Goal: Task Accomplishment & Management: Manage account settings

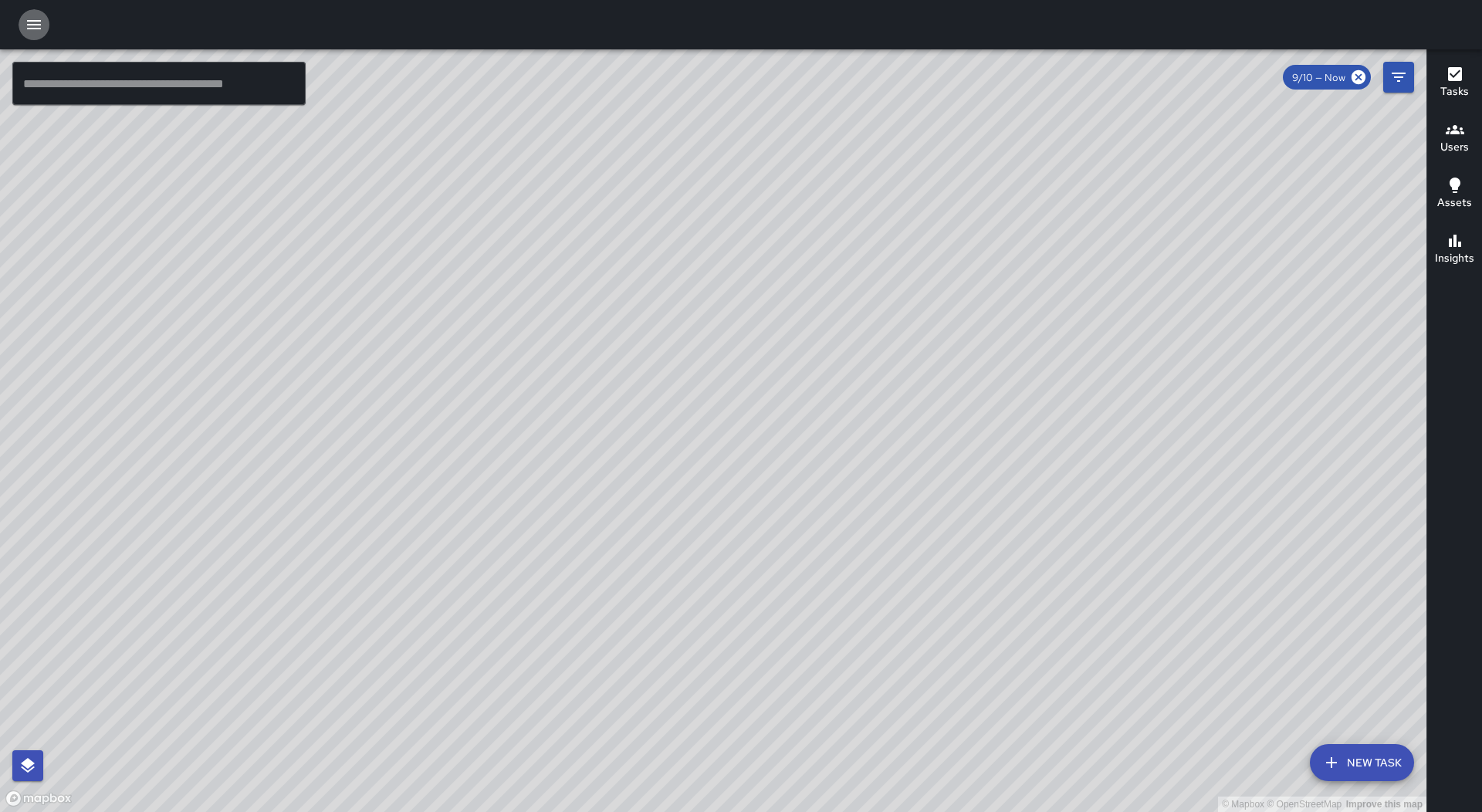
click at [29, 28] on icon "button" at bounding box center [34, 25] width 14 height 9
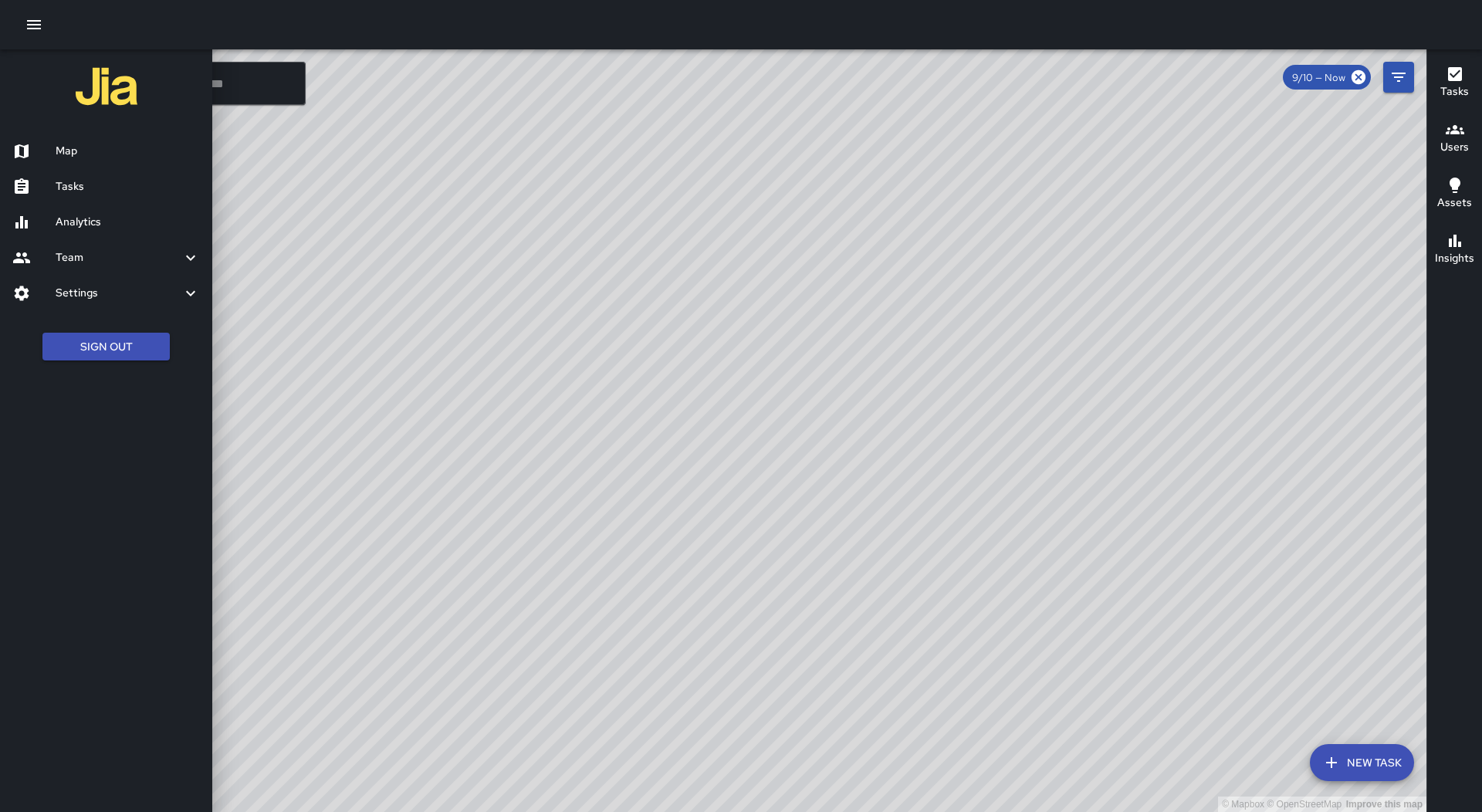
click at [92, 181] on h6 "Tasks" at bounding box center [127, 187] width 144 height 17
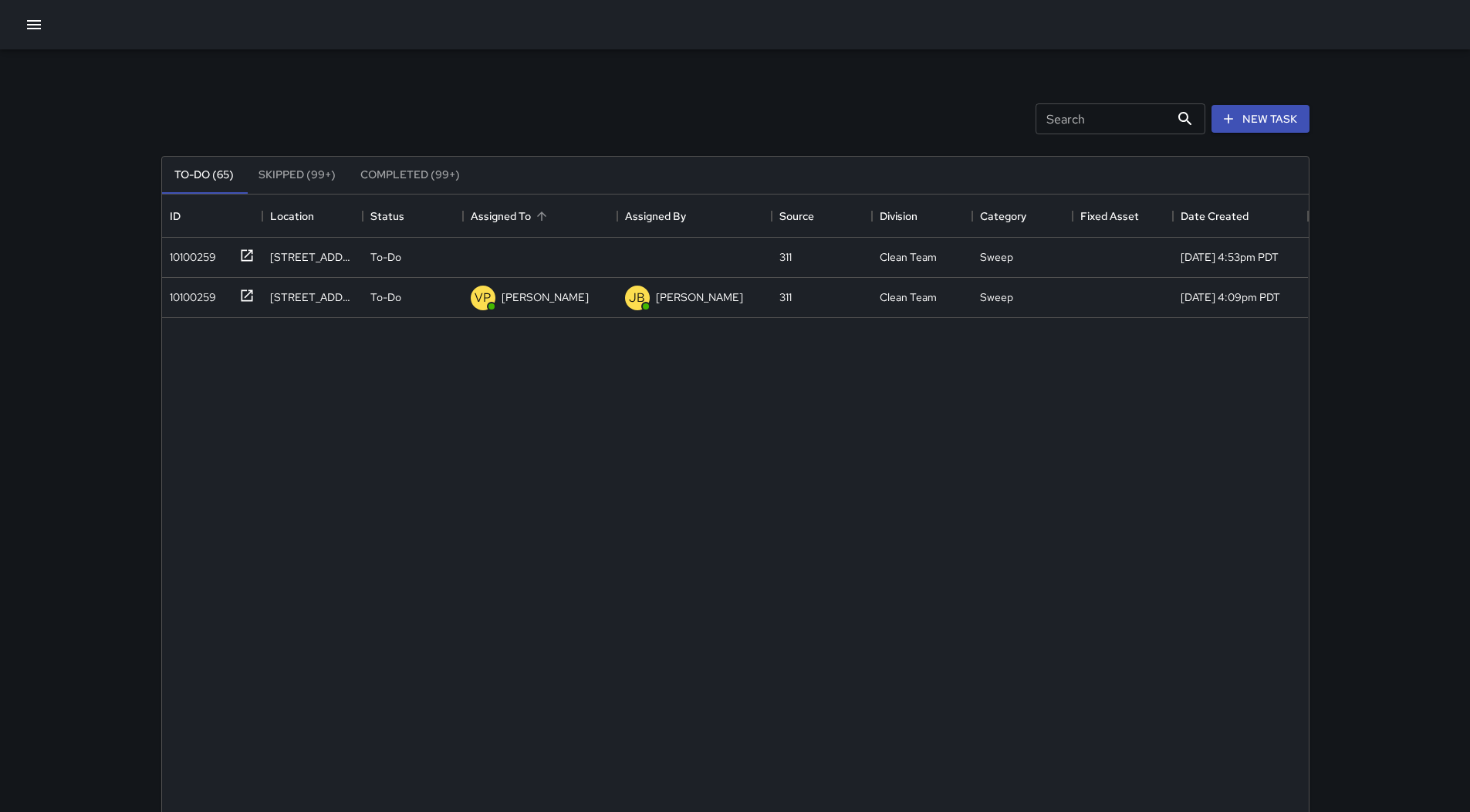
scroll to position [642, 1135]
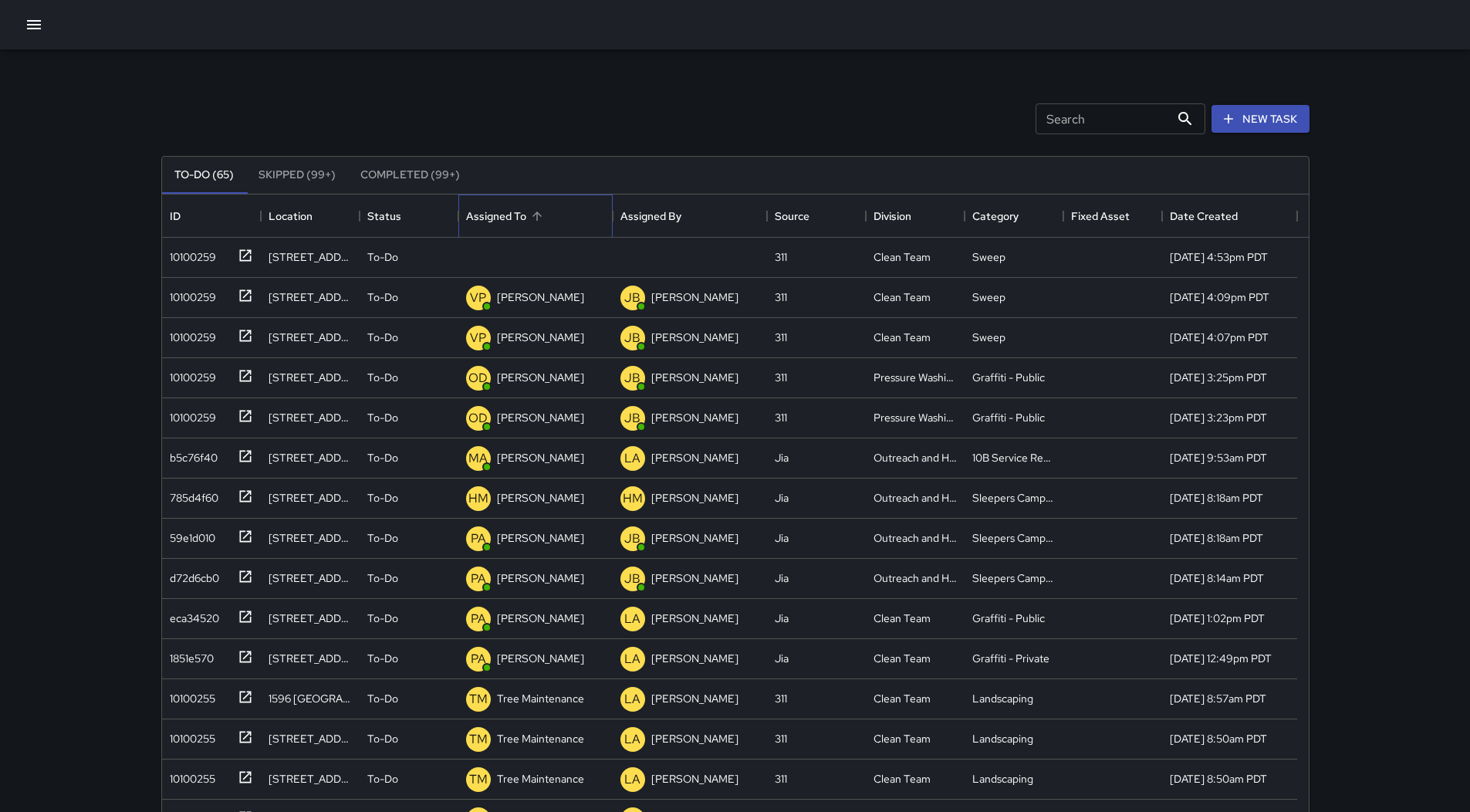
click at [549, 212] on div "Assigned To" at bounding box center [535, 216] width 139 height 44
drag, startPoint x: 199, startPoint y: 261, endPoint x: 190, endPoint y: 262, distance: 9.1
click at [200, 262] on div "10100259" at bounding box center [189, 254] width 52 height 22
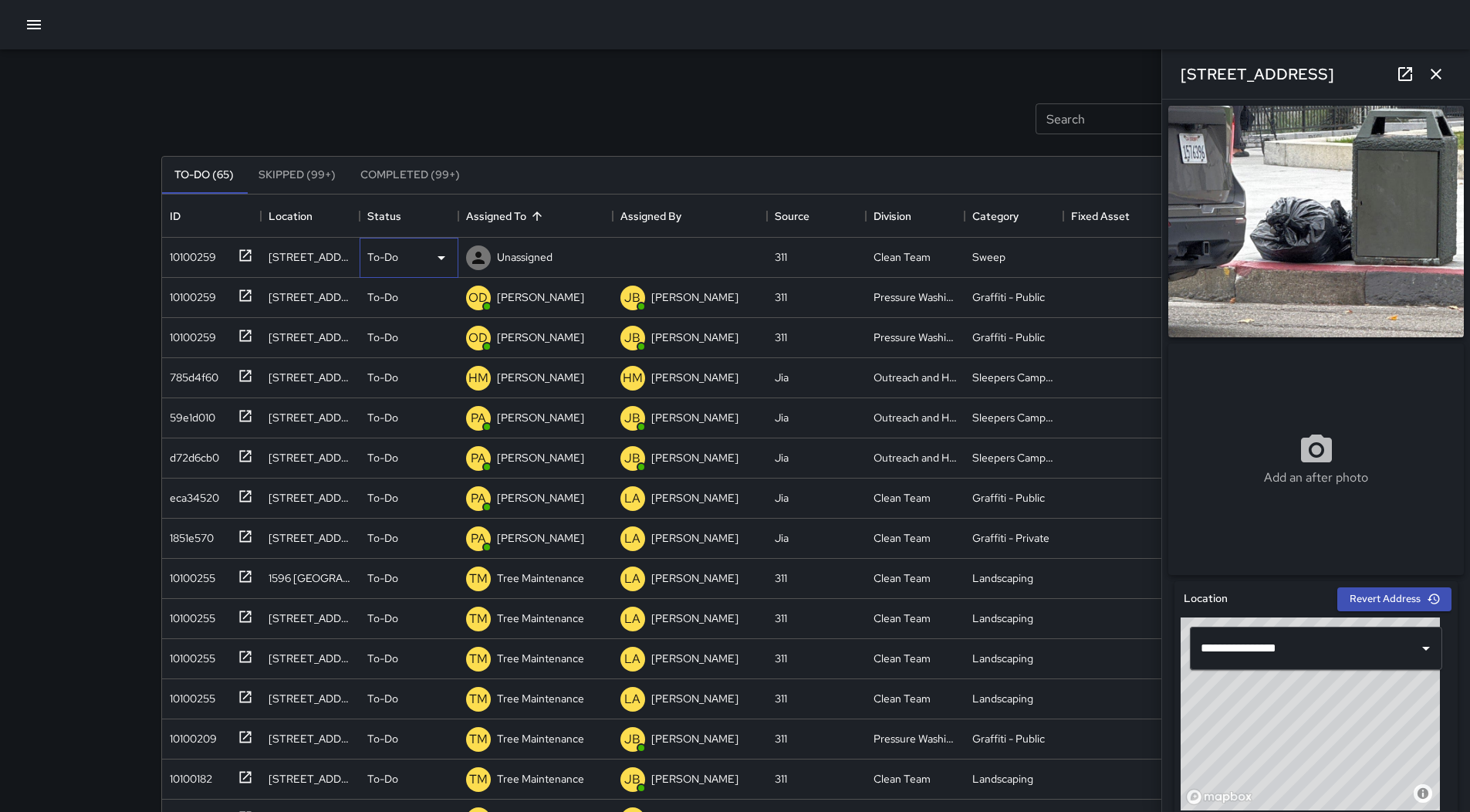
click at [433, 261] on icon at bounding box center [441, 257] width 19 height 19
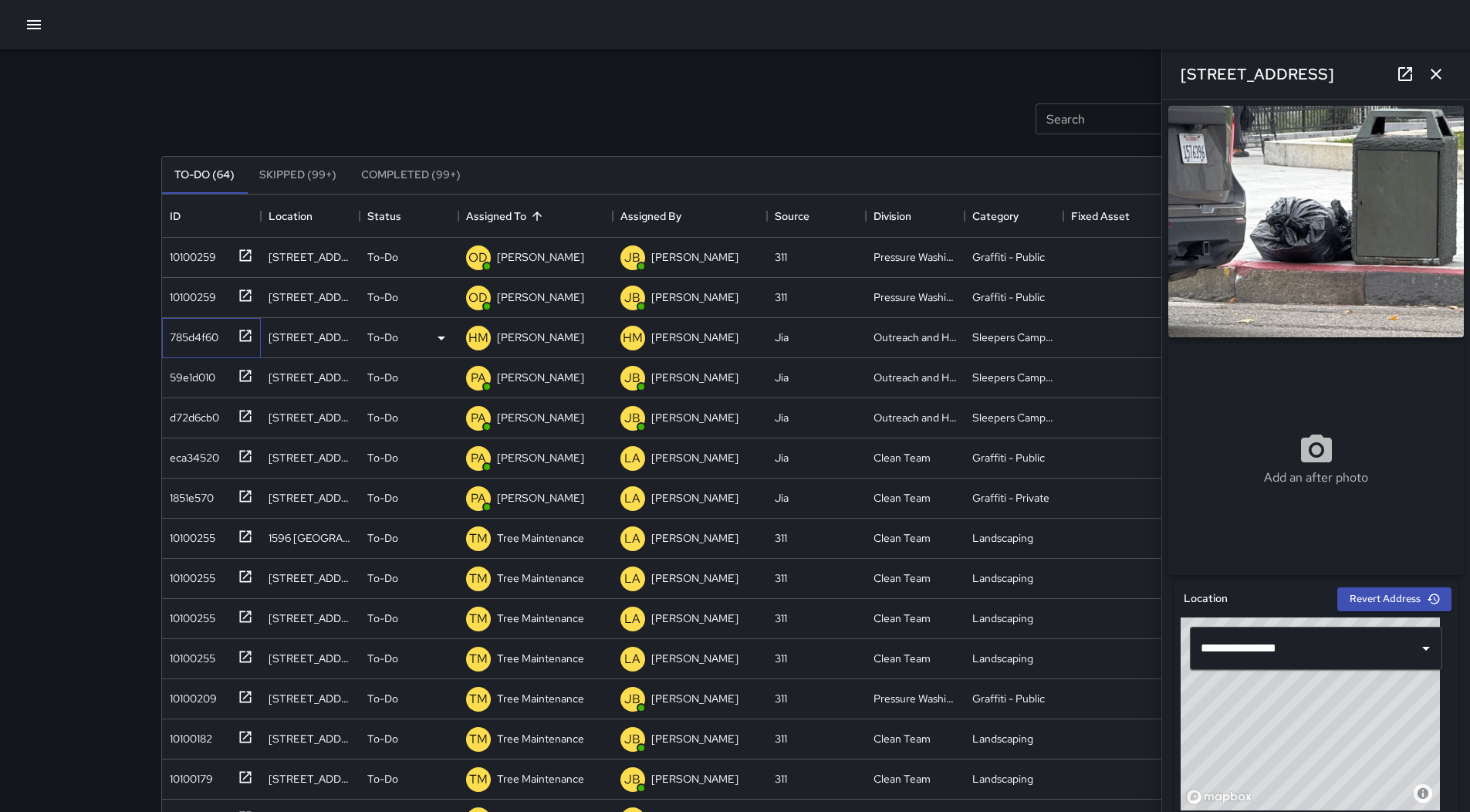
click at [182, 334] on div "785d4f60" at bounding box center [191, 334] width 54 height 22
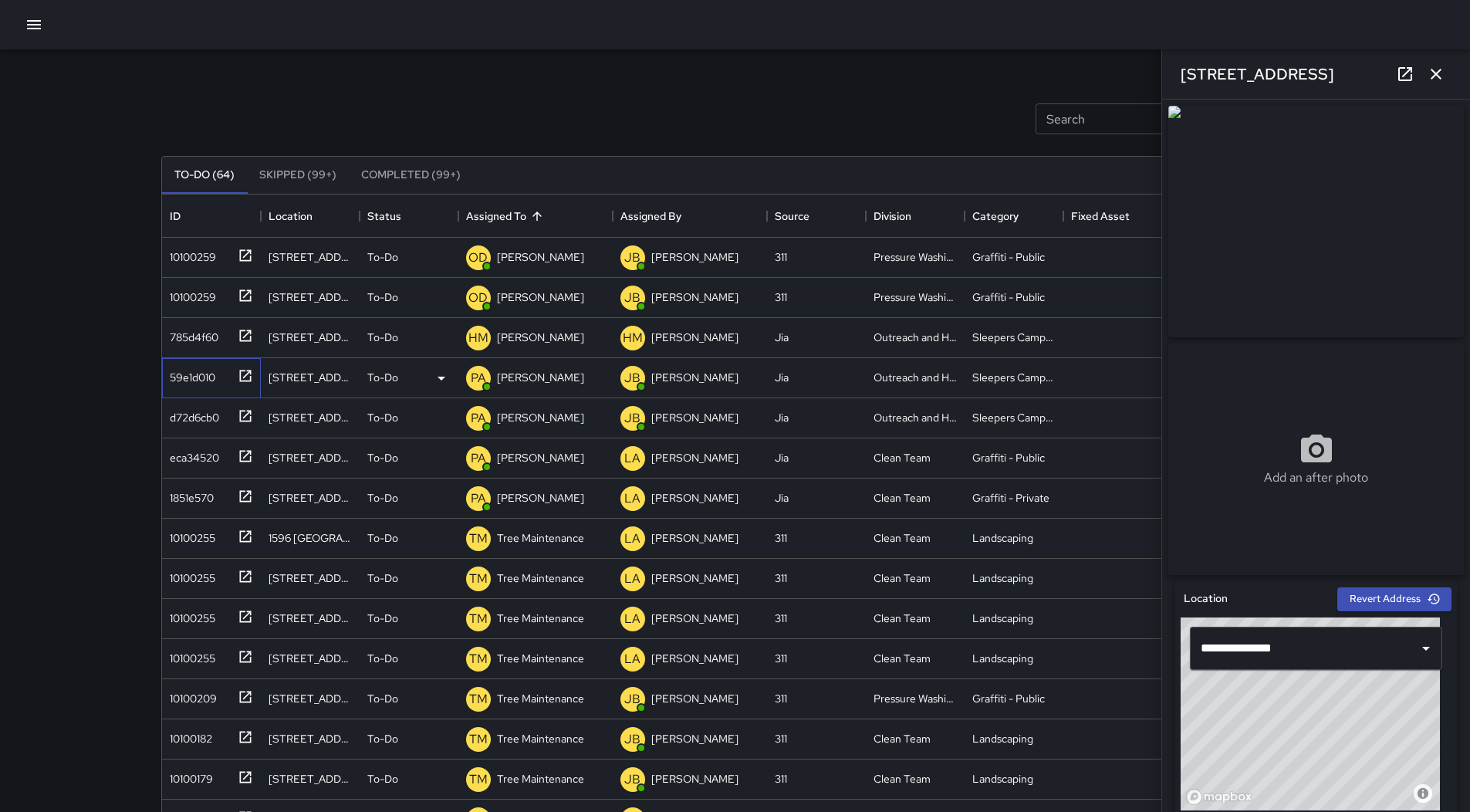
click at [215, 382] on div "59e1d010" at bounding box center [189, 374] width 51 height 22
click at [182, 338] on div "785d4f60" at bounding box center [191, 334] width 54 height 22
click at [546, 333] on p "[PERSON_NAME]" at bounding box center [541, 338] width 87 height 16
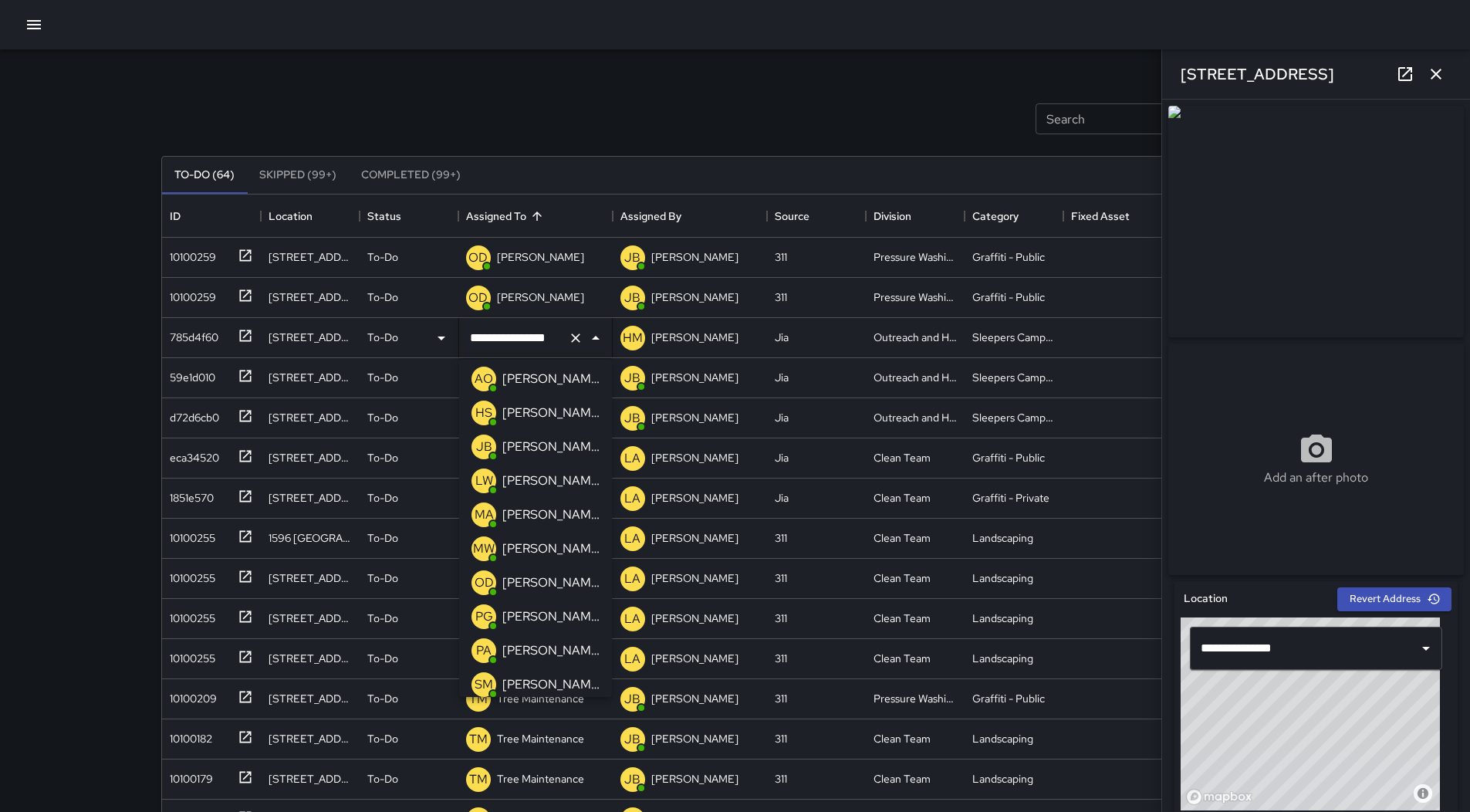
scroll to position [0, 0]
click at [554, 544] on p "[PERSON_NAME]" at bounding box center [551, 552] width 97 height 19
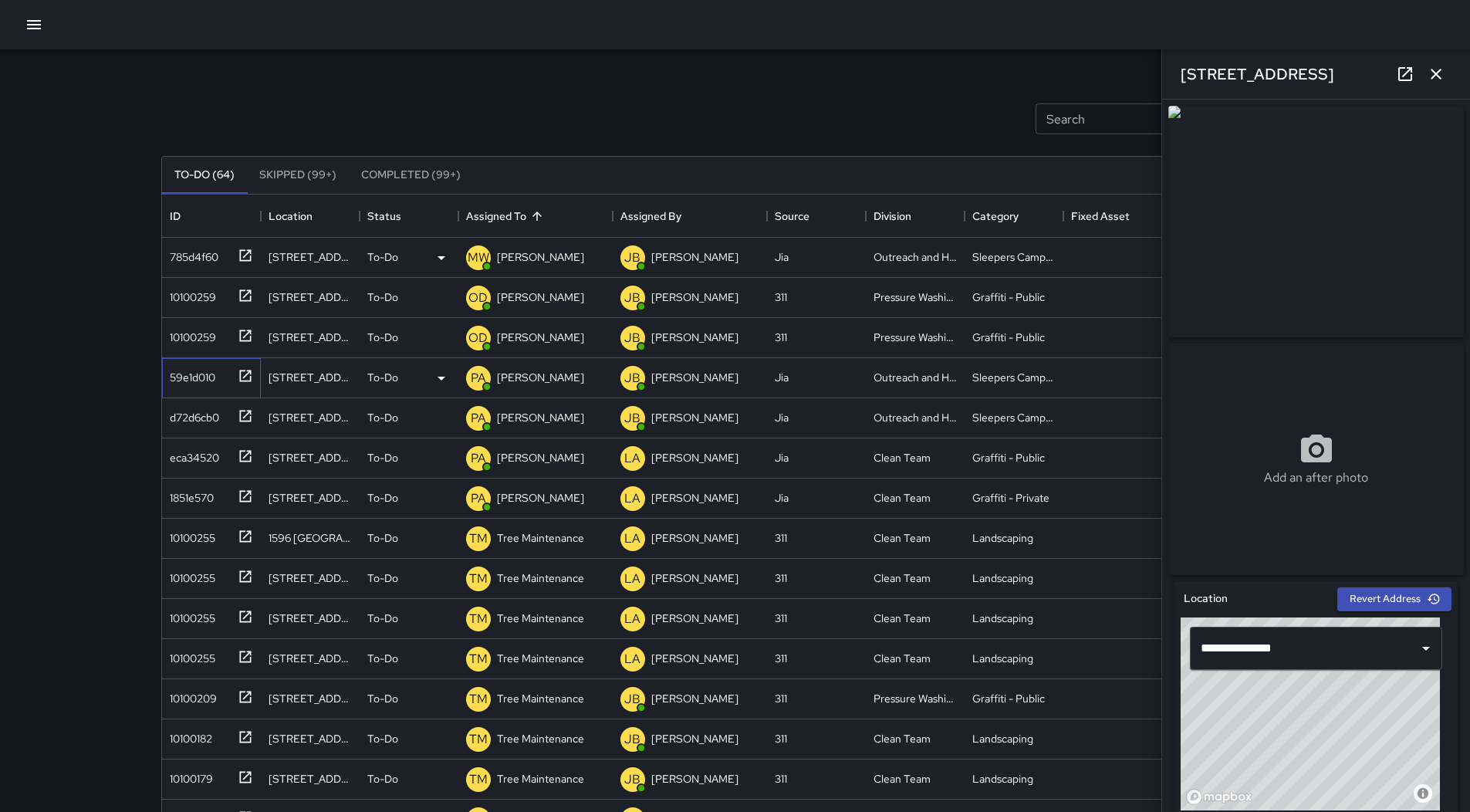
click at [194, 379] on div "59e1d010" at bounding box center [189, 374] width 51 height 22
click at [44, 35] on button "button" at bounding box center [34, 25] width 31 height 31
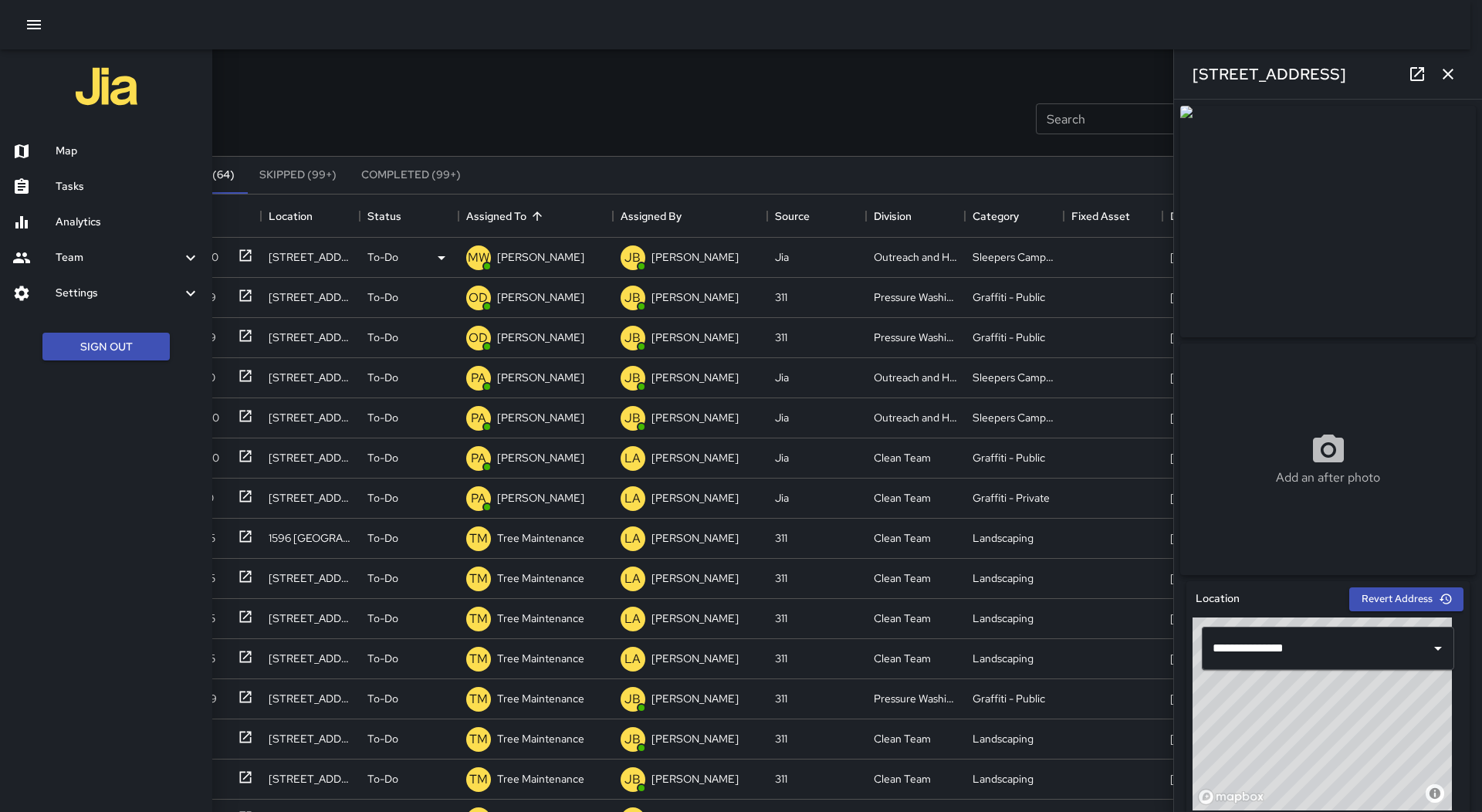
click at [126, 178] on h6 "Tasks" at bounding box center [127, 187] width 144 height 17
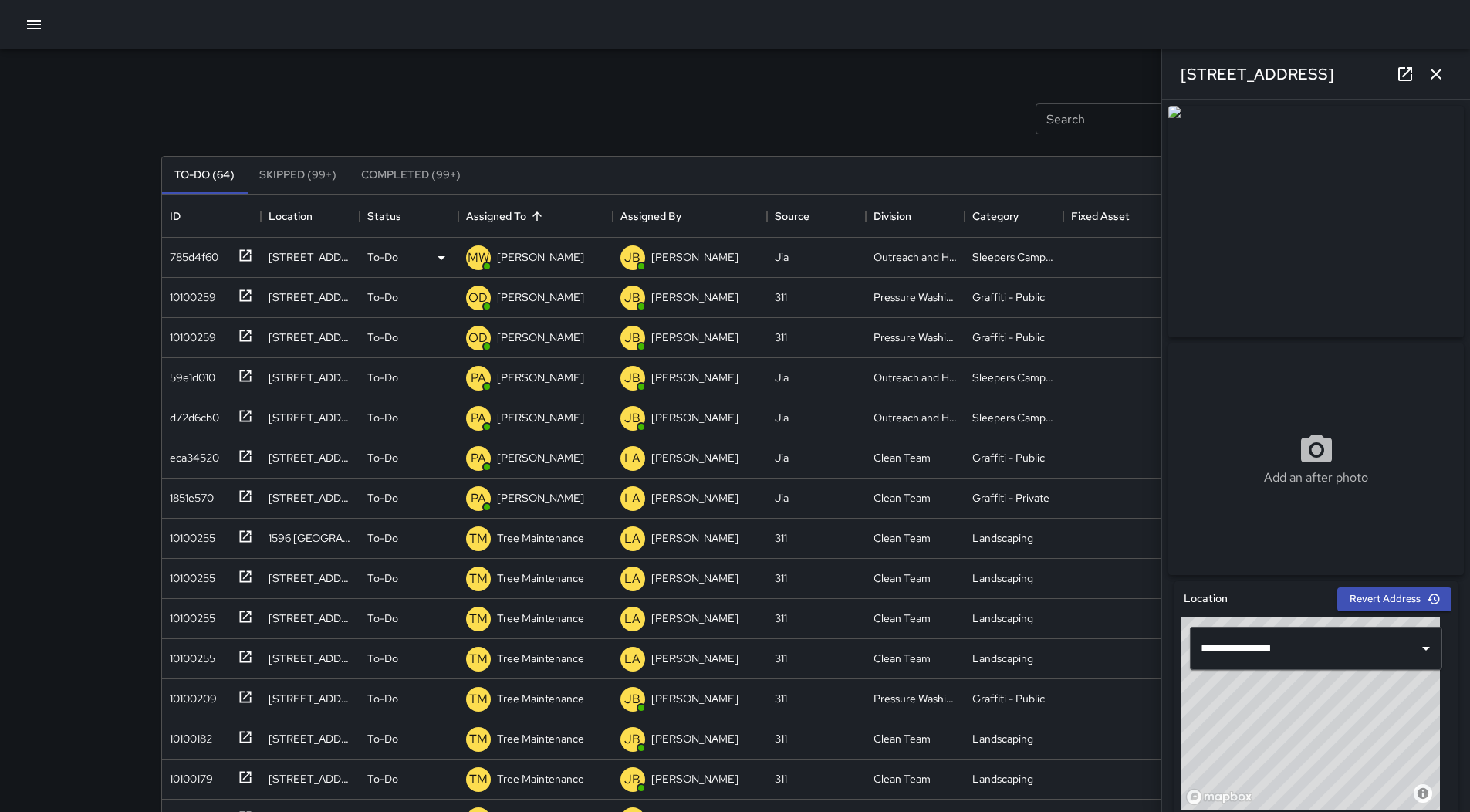
click at [20, 23] on button "button" at bounding box center [34, 25] width 31 height 31
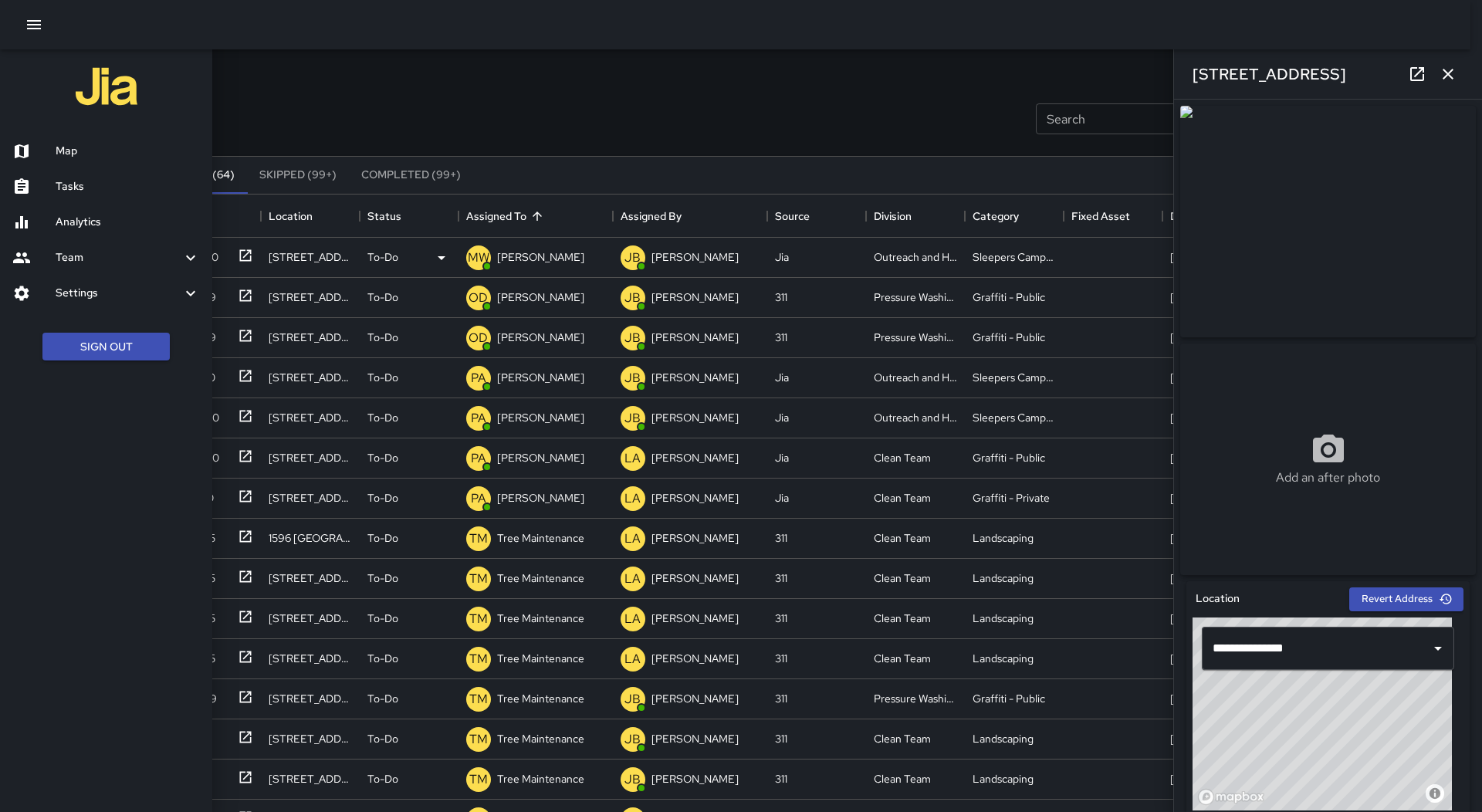
click at [96, 150] on h6 "Map" at bounding box center [127, 152] width 144 height 17
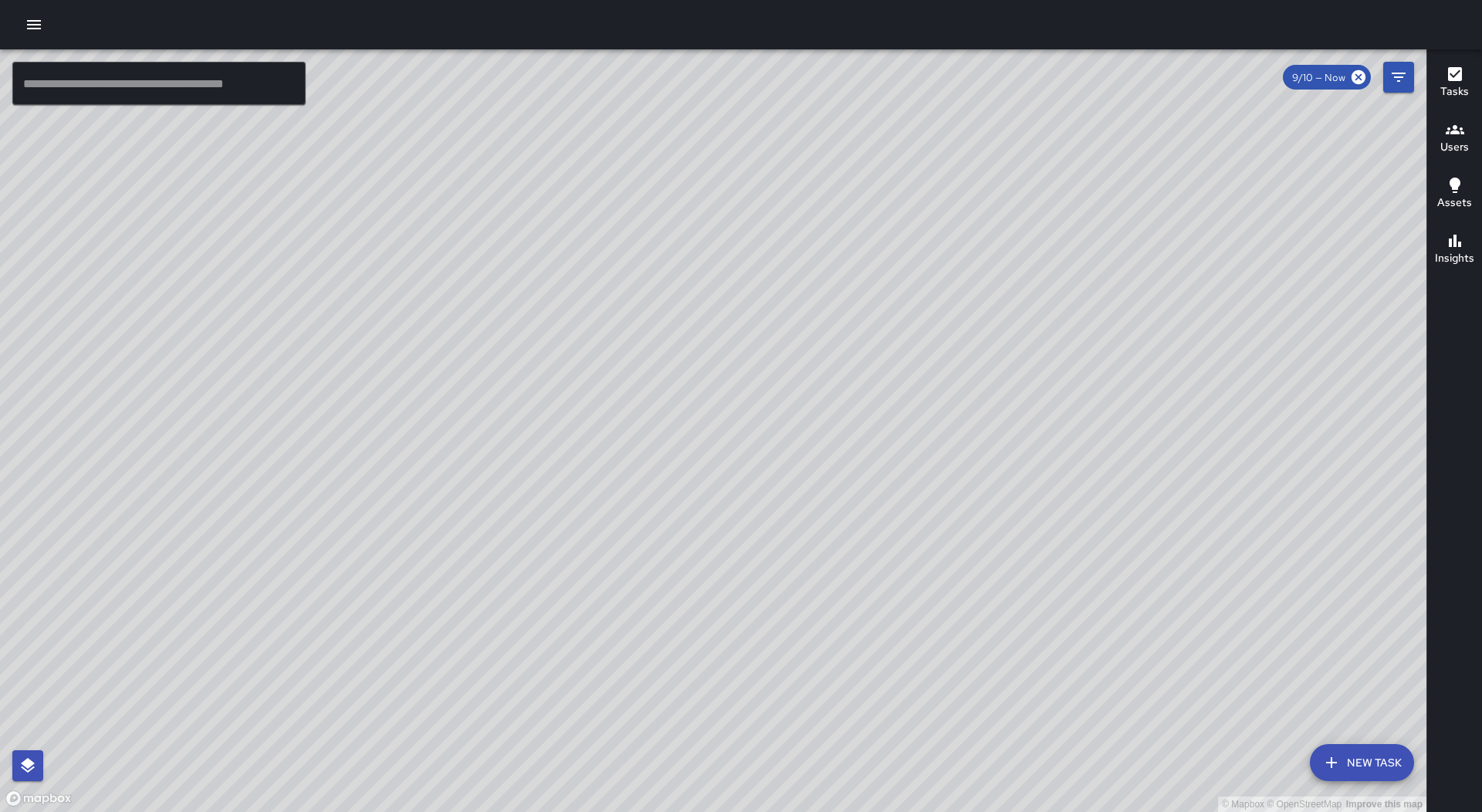
click at [28, 29] on icon "button" at bounding box center [34, 25] width 14 height 9
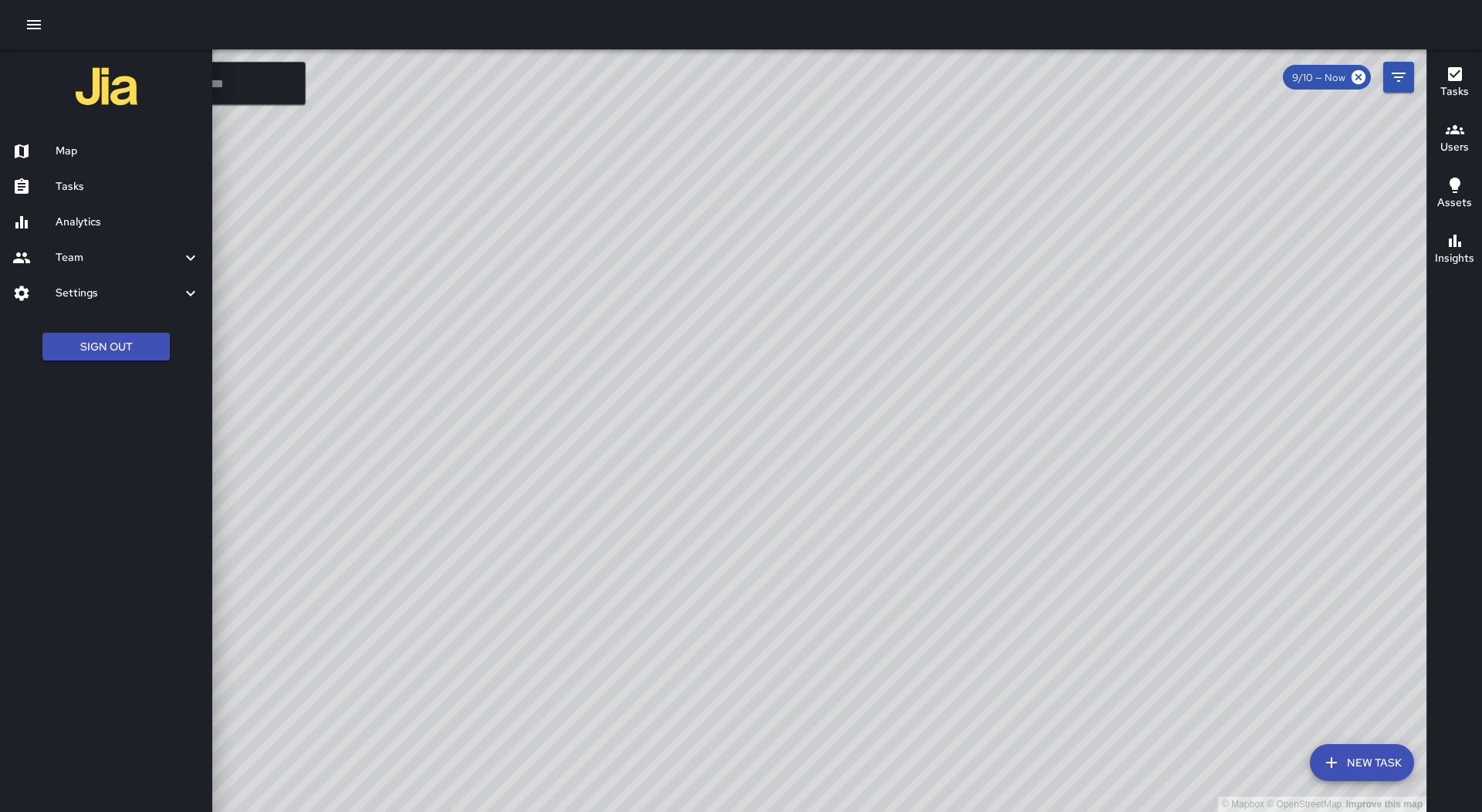
click at [131, 261] on h6 "Team" at bounding box center [118, 257] width 126 height 17
click at [100, 183] on h6 "Tasks" at bounding box center [127, 187] width 144 height 17
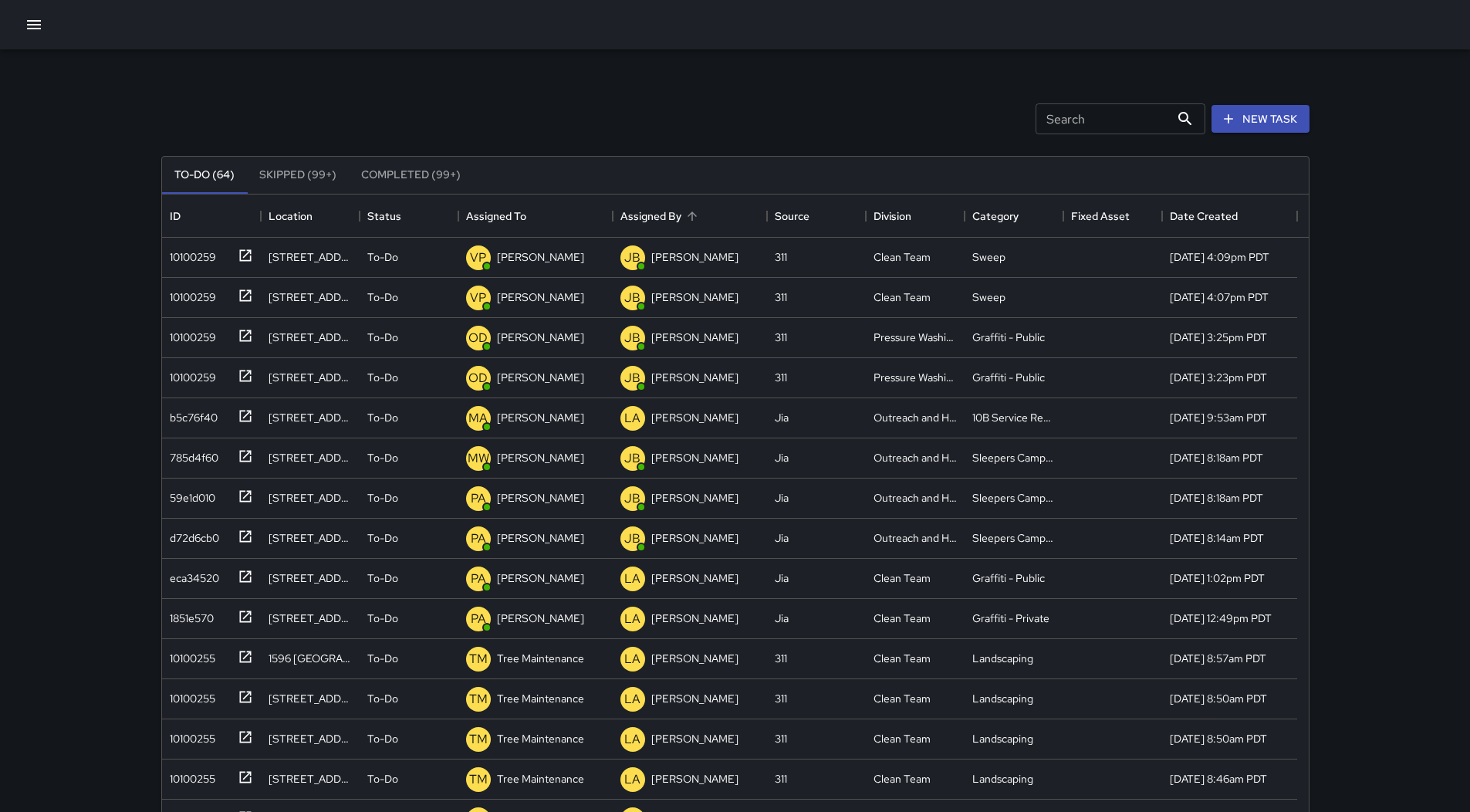
scroll to position [642, 1135]
click at [527, 209] on button "Sort" at bounding box center [537, 216] width 22 height 22
click at [525, 260] on p "[PERSON_NAME]" at bounding box center [541, 257] width 87 height 16
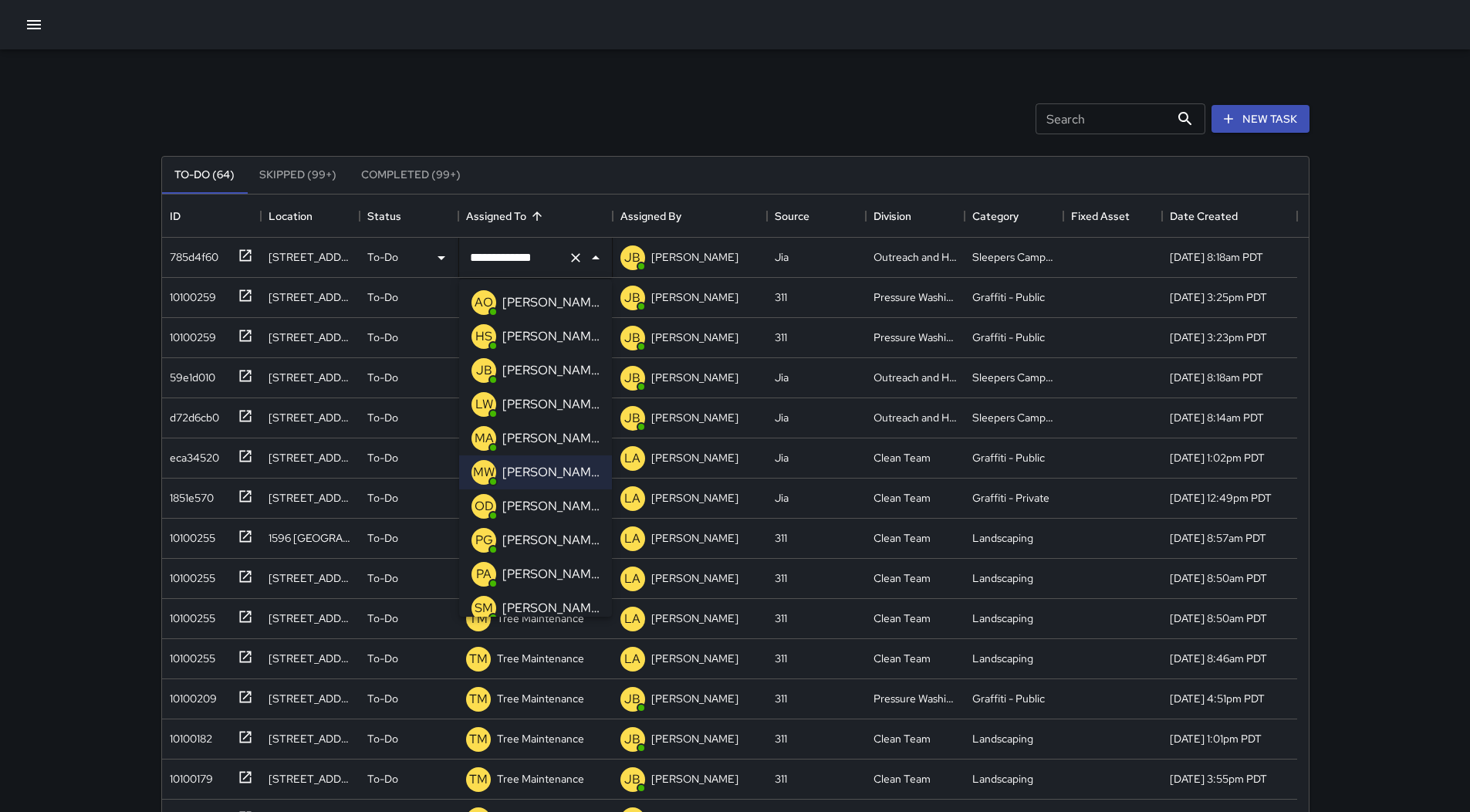
click at [561, 402] on p "[PERSON_NAME][US_STATE]" at bounding box center [551, 404] width 97 height 19
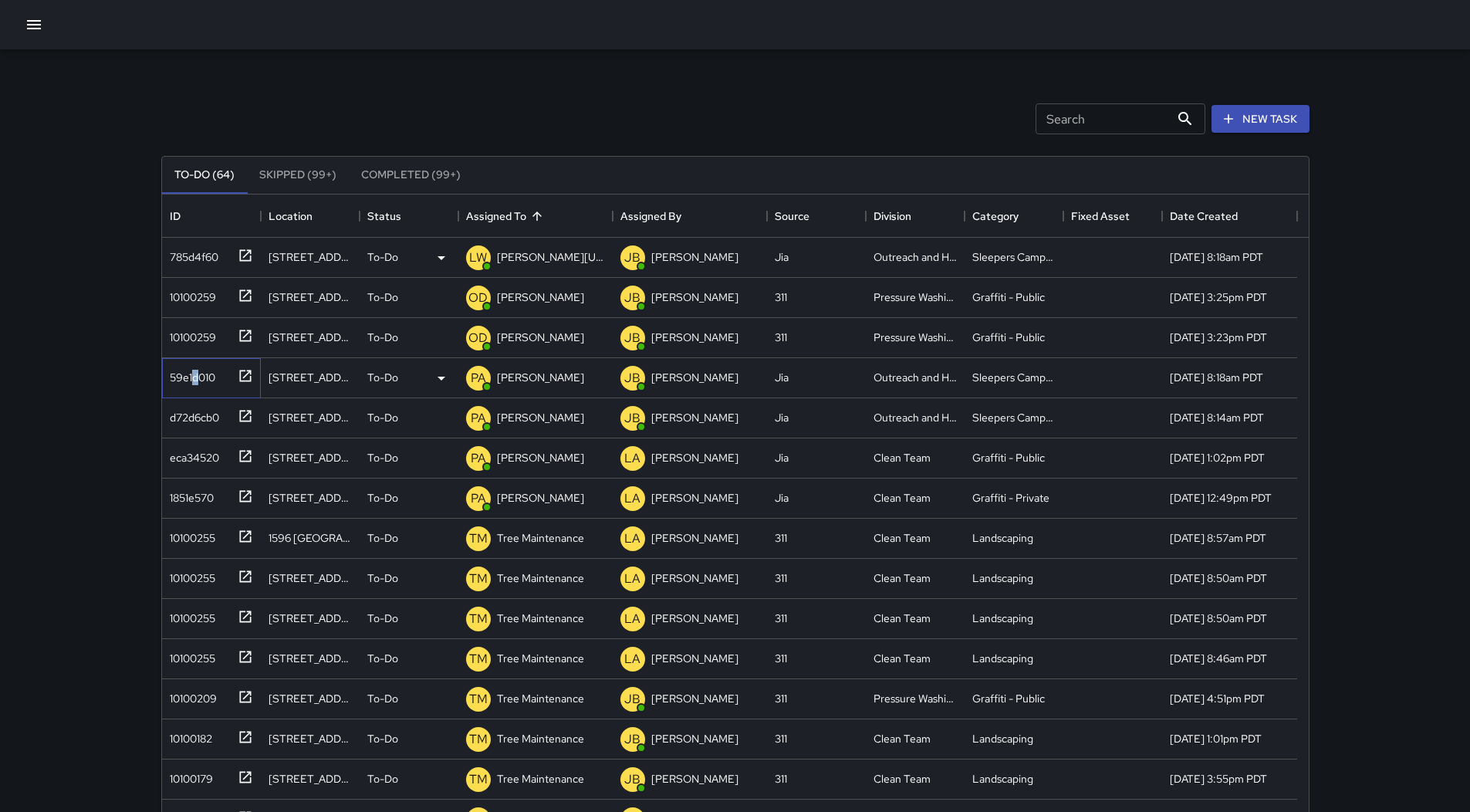
click at [197, 366] on div "59e1d010" at bounding box center [189, 374] width 51 height 22
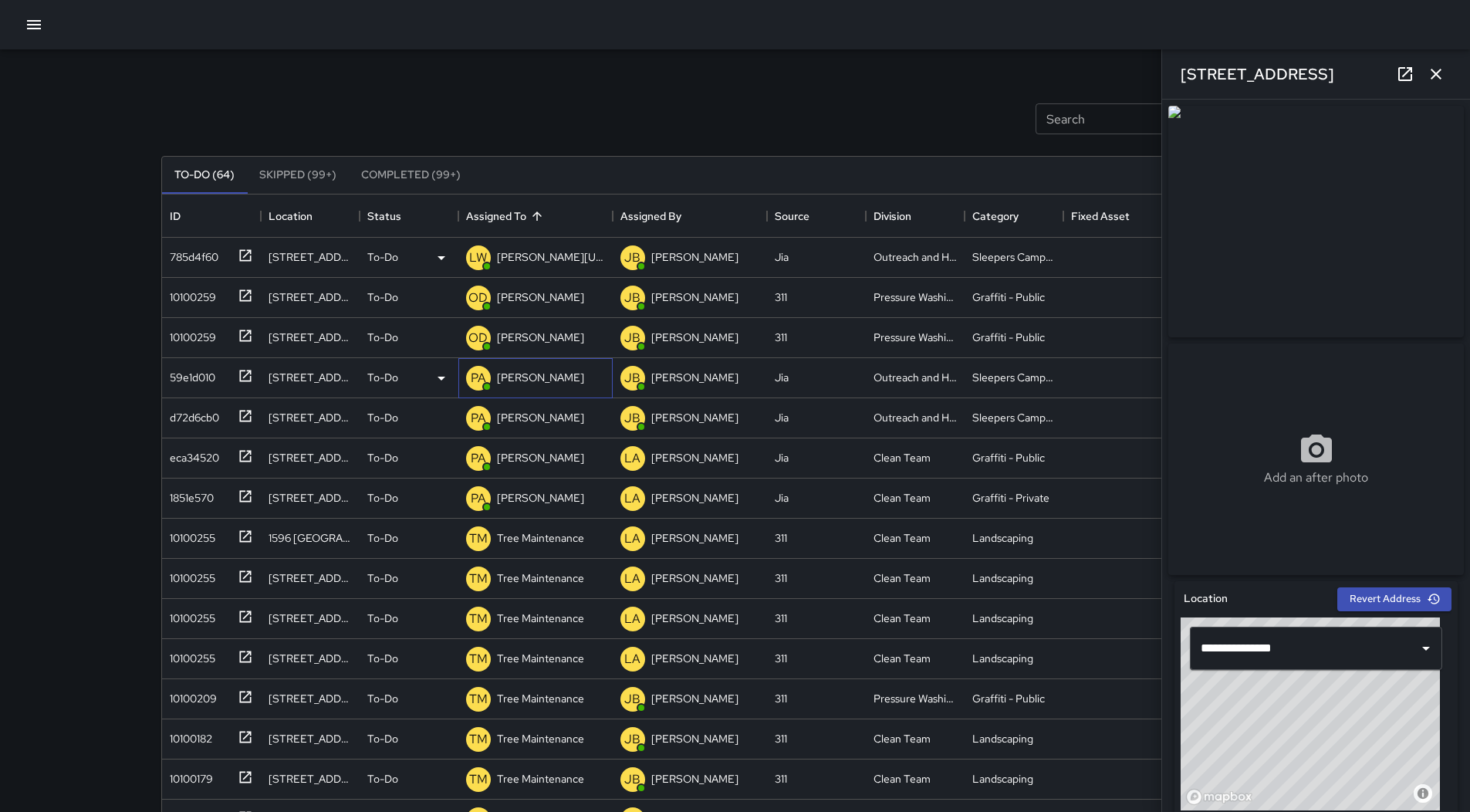
click at [534, 377] on p "[PERSON_NAME]" at bounding box center [541, 377] width 87 height 16
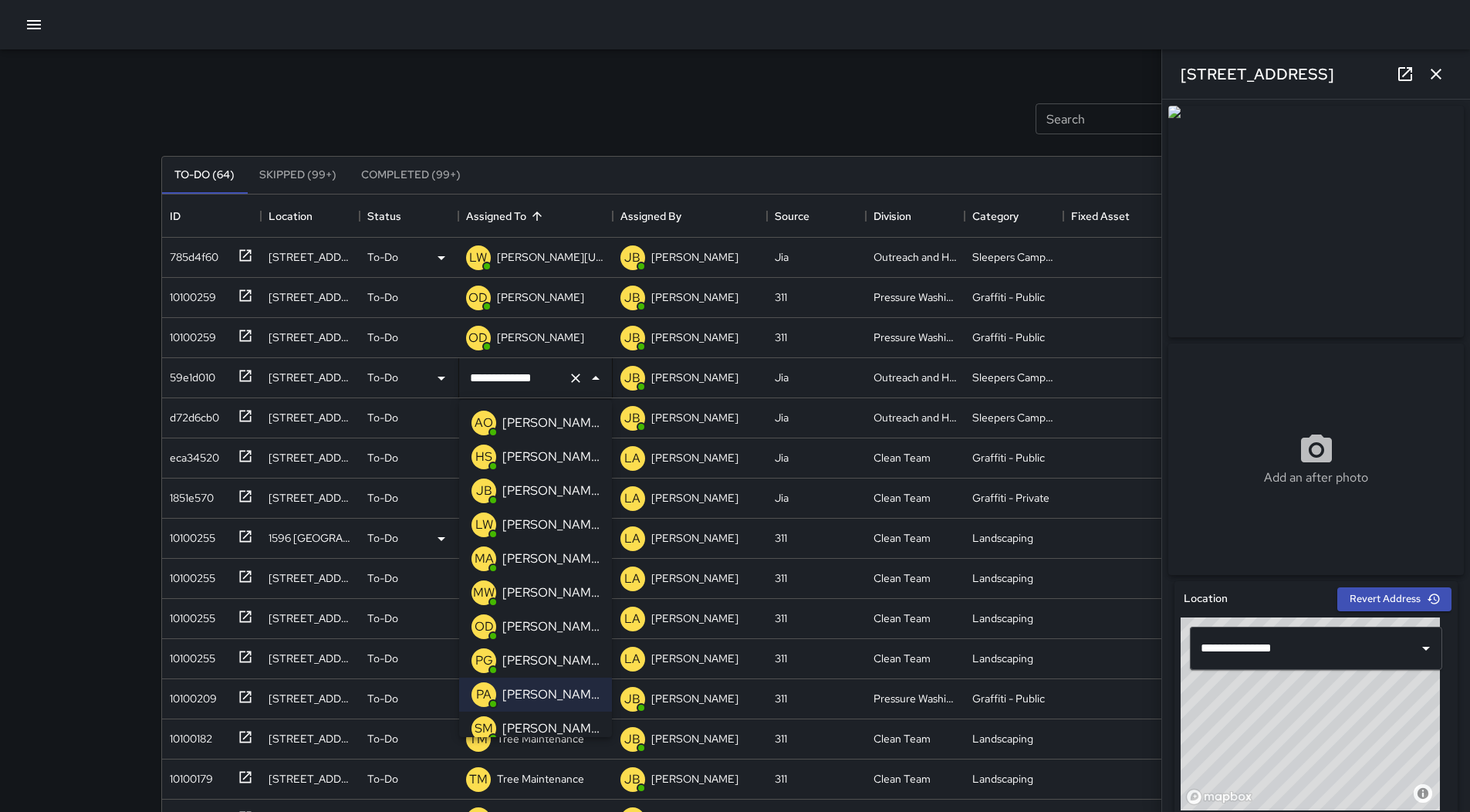
click at [530, 529] on p "[PERSON_NAME][US_STATE]" at bounding box center [551, 525] width 97 height 19
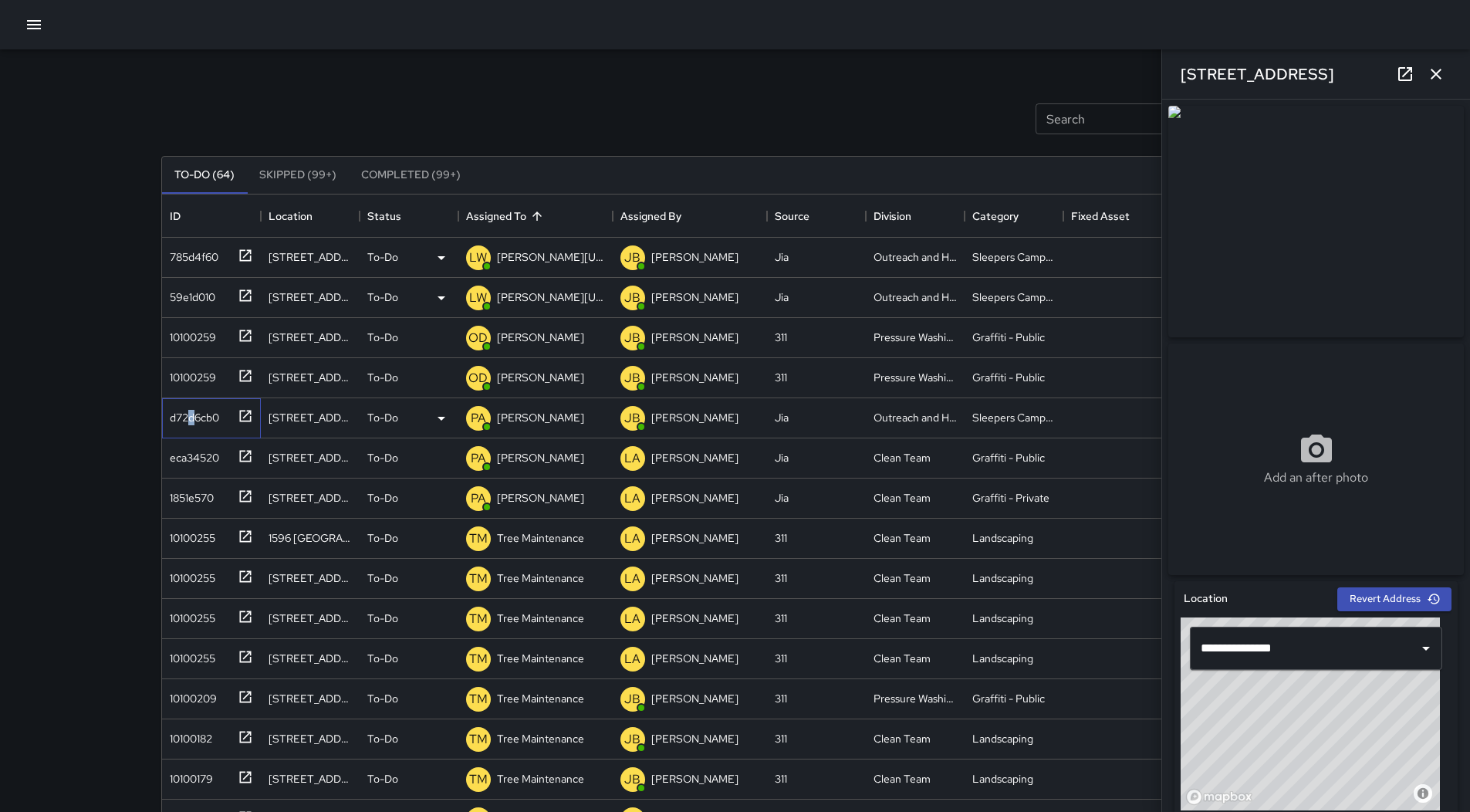
click at [192, 422] on div "d72d6cb0" at bounding box center [191, 415] width 55 height 22
click at [208, 413] on div "d72d6cb0" at bounding box center [191, 415] width 55 height 22
click at [202, 415] on div "d72d6cb0" at bounding box center [191, 415] width 55 height 22
click at [214, 462] on div "eca34520" at bounding box center [191, 454] width 55 height 22
click at [211, 510] on div "1851e570" at bounding box center [211, 499] width 99 height 40
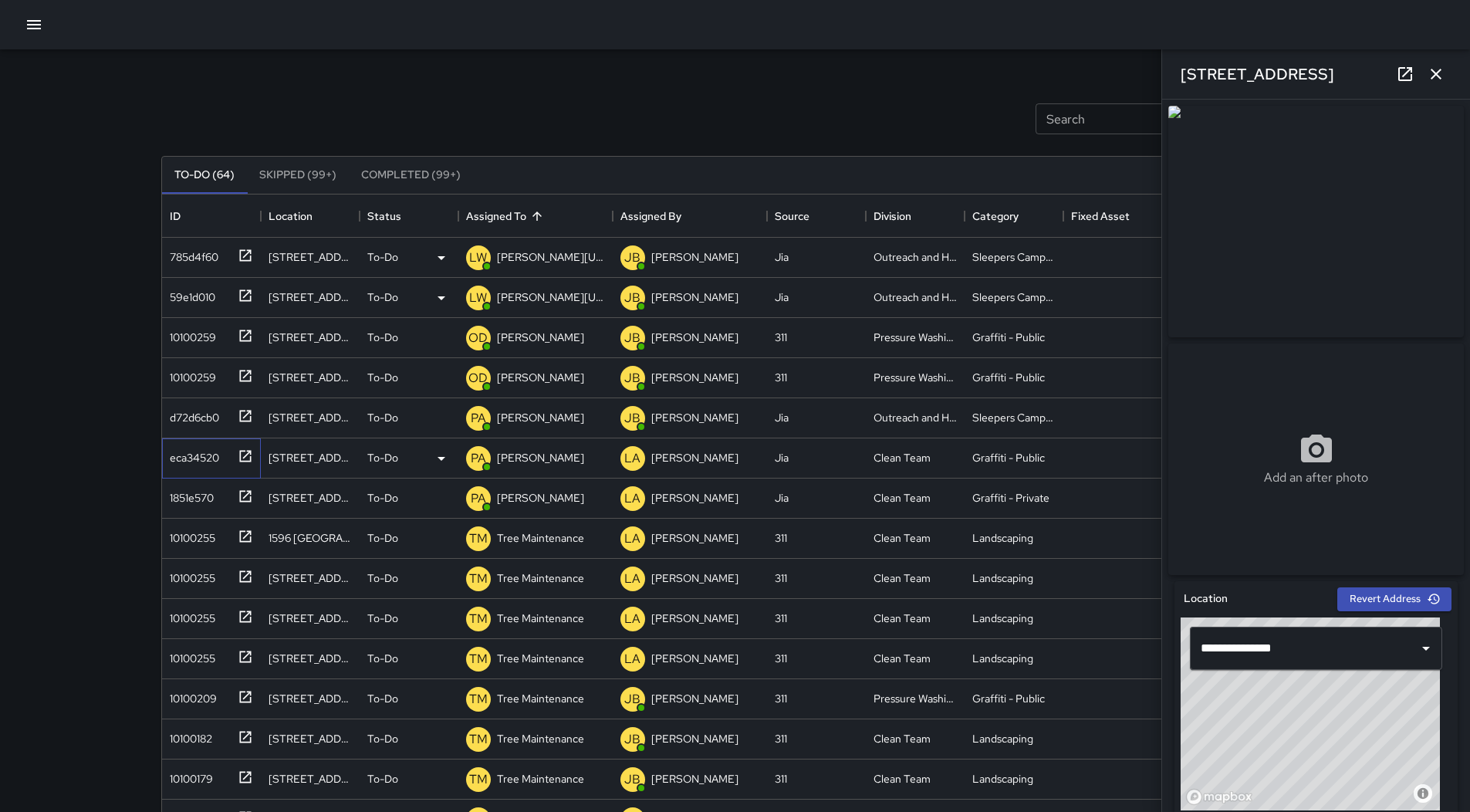
click at [219, 457] on div "eca34520" at bounding box center [191, 454] width 55 height 22
click at [217, 418] on div "d72d6cb0" at bounding box center [191, 415] width 55 height 22
click at [537, 415] on p "[PERSON_NAME]" at bounding box center [541, 418] width 87 height 16
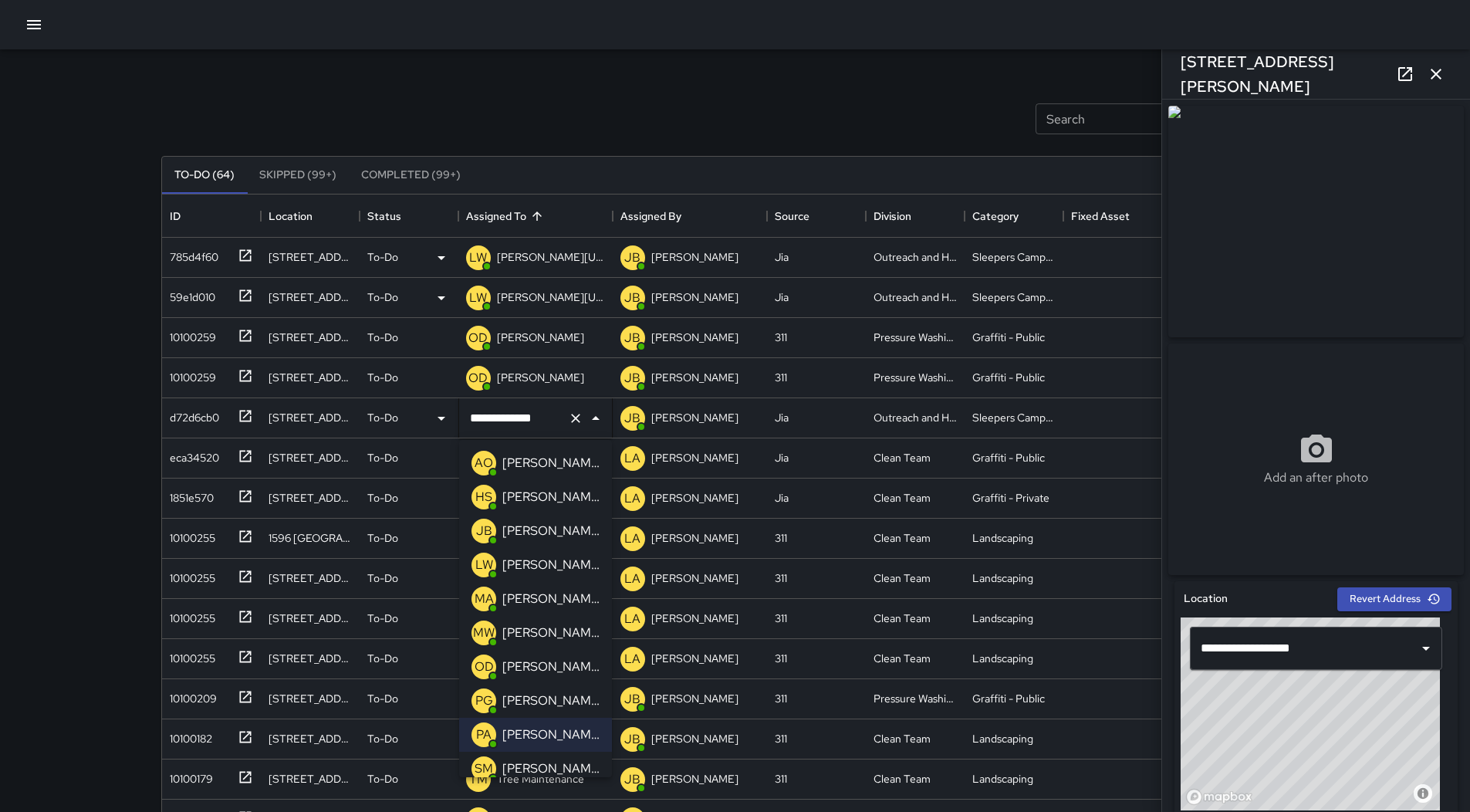
click at [544, 569] on p "[PERSON_NAME][US_STATE]" at bounding box center [551, 565] width 97 height 19
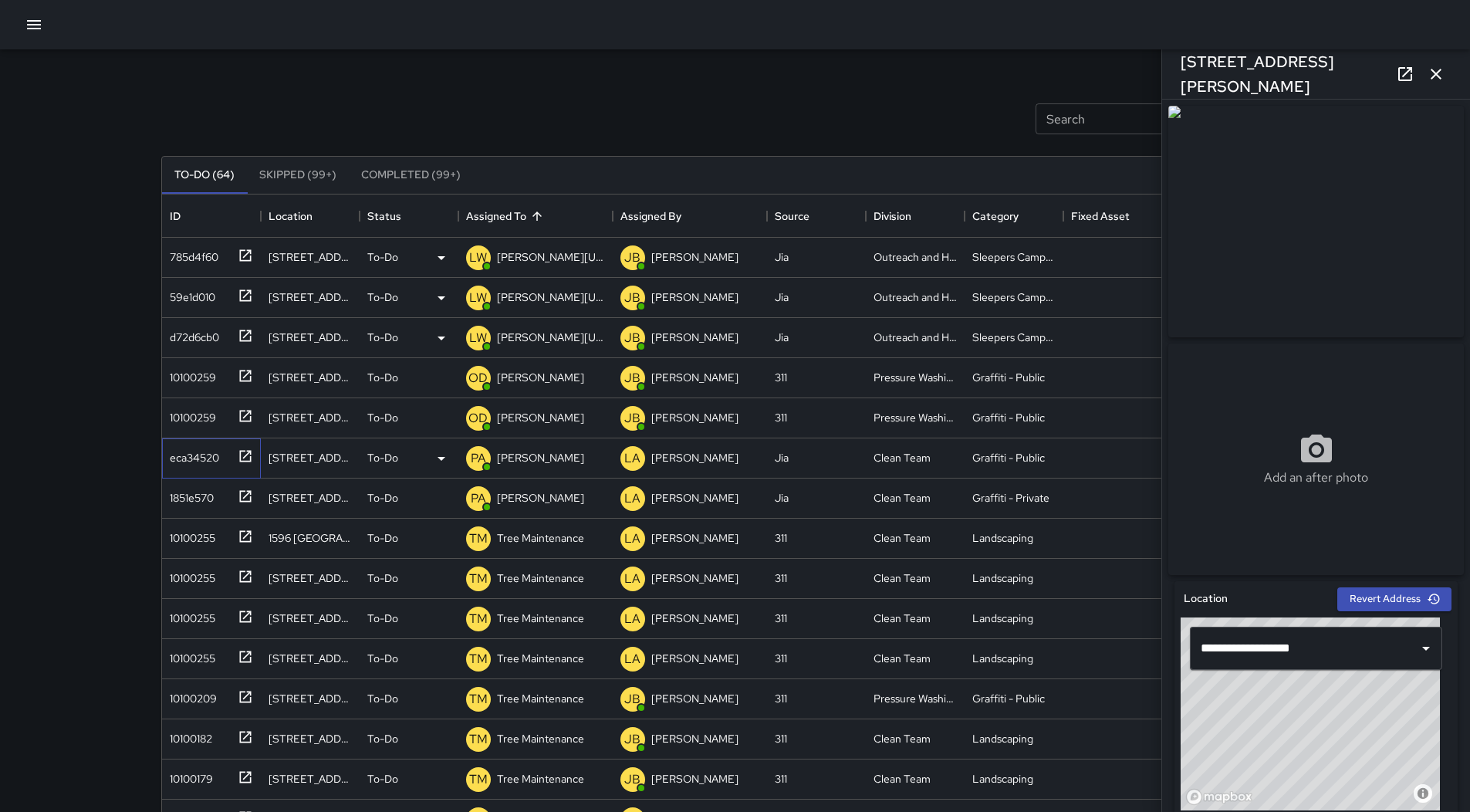
click at [200, 460] on div "eca34520" at bounding box center [191, 454] width 55 height 22
click at [208, 496] on div "1851e570" at bounding box center [188, 495] width 50 height 22
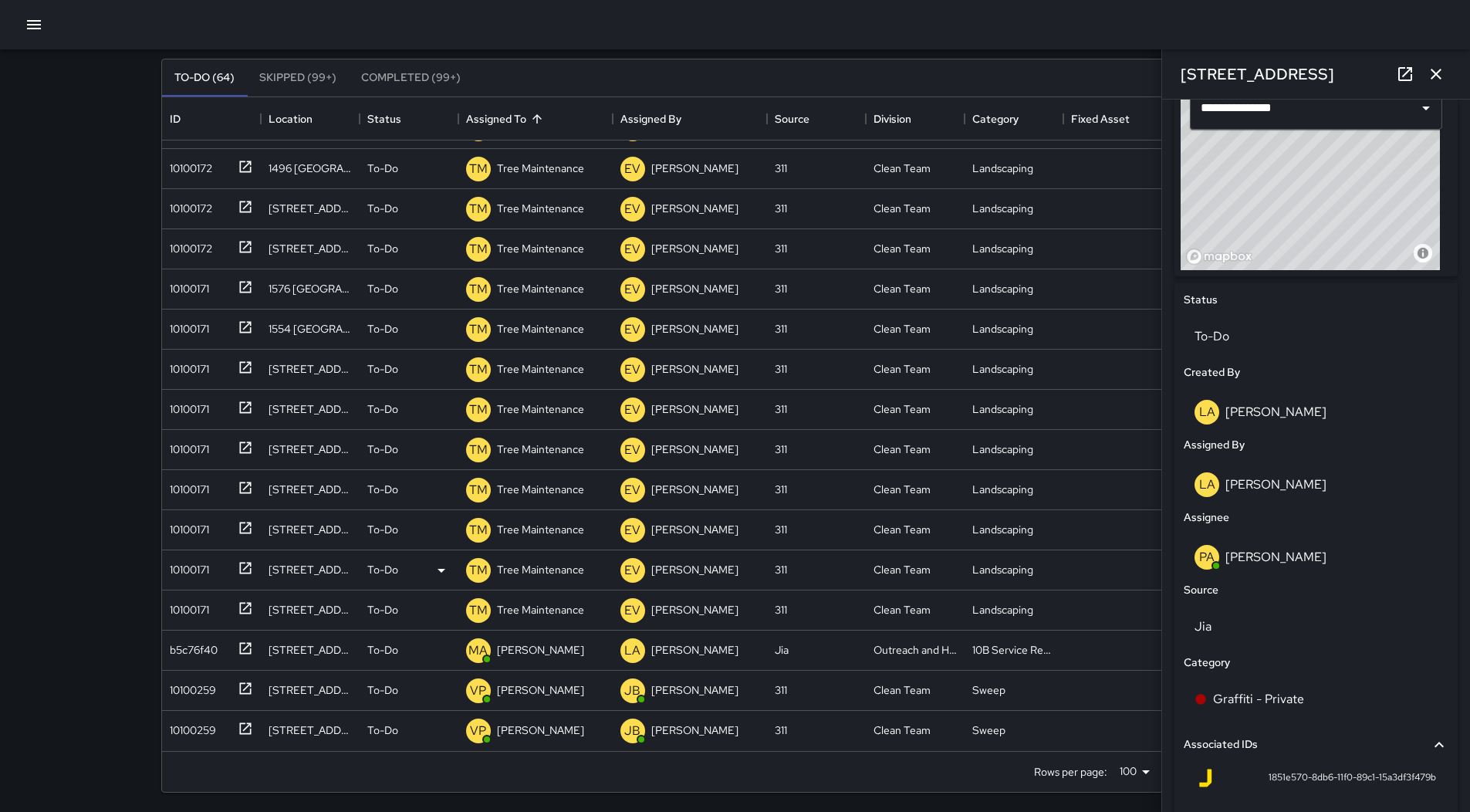
scroll to position [100, 0]
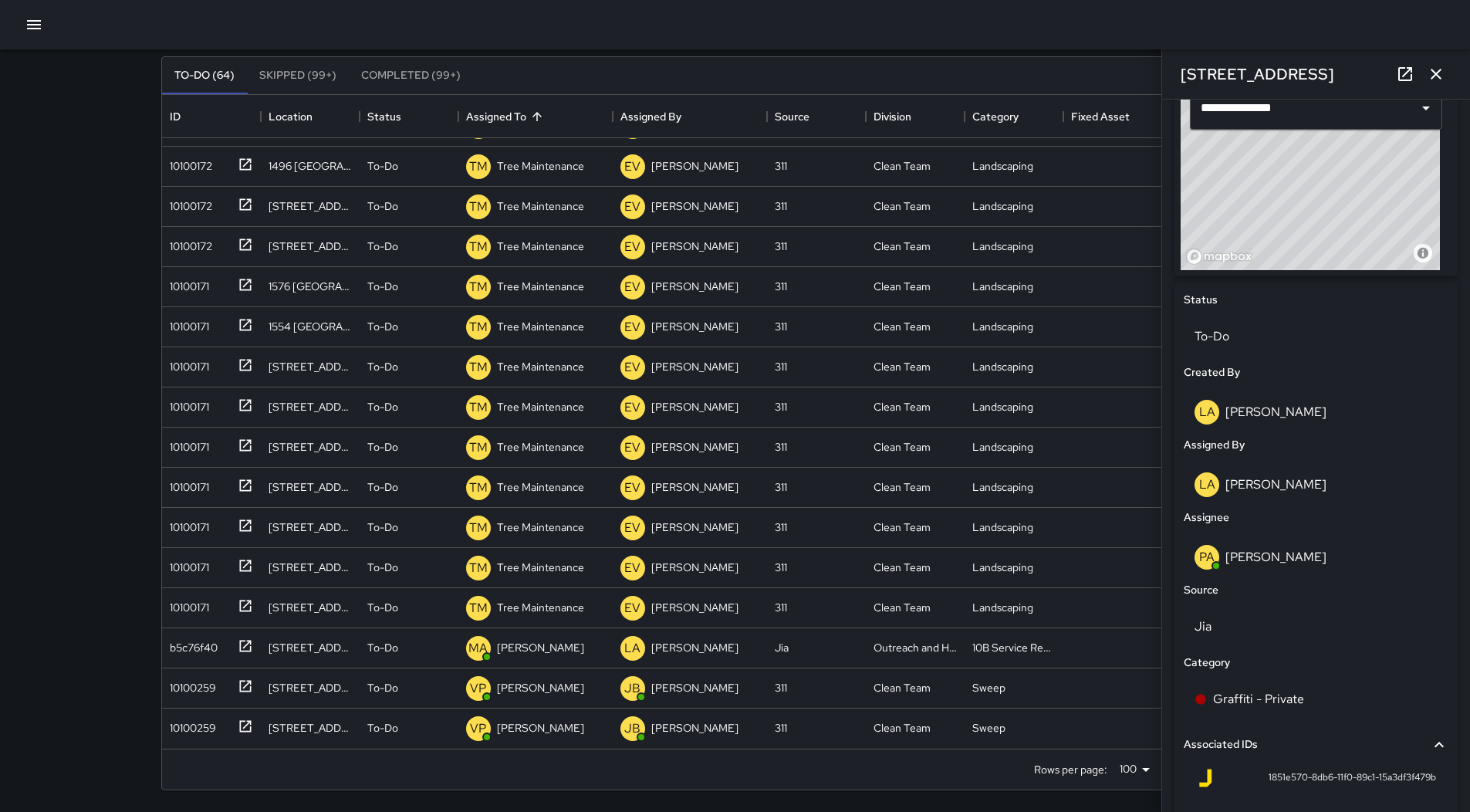
click at [1439, 74] on icon "button" at bounding box center [1436, 74] width 19 height 19
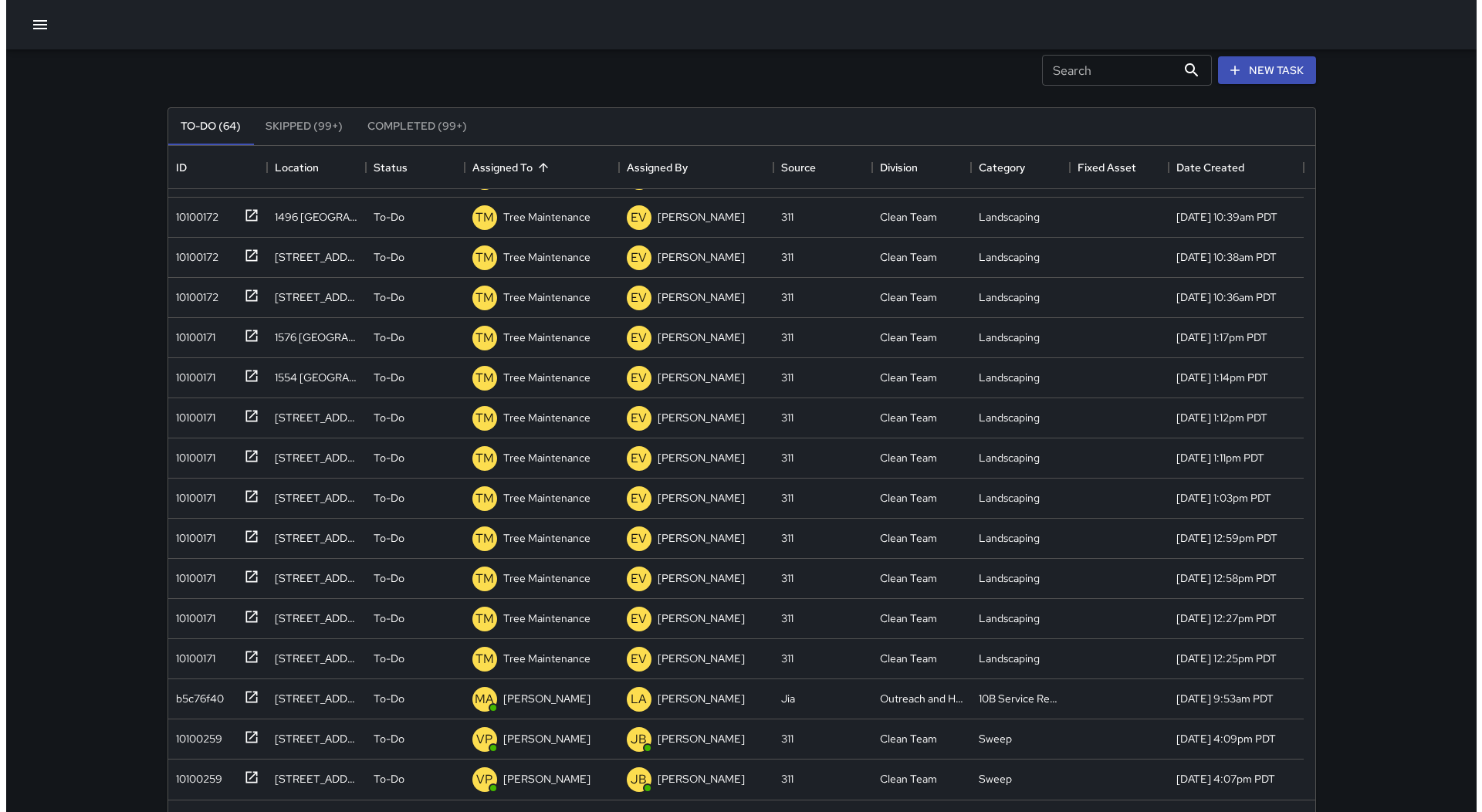
scroll to position [0, 0]
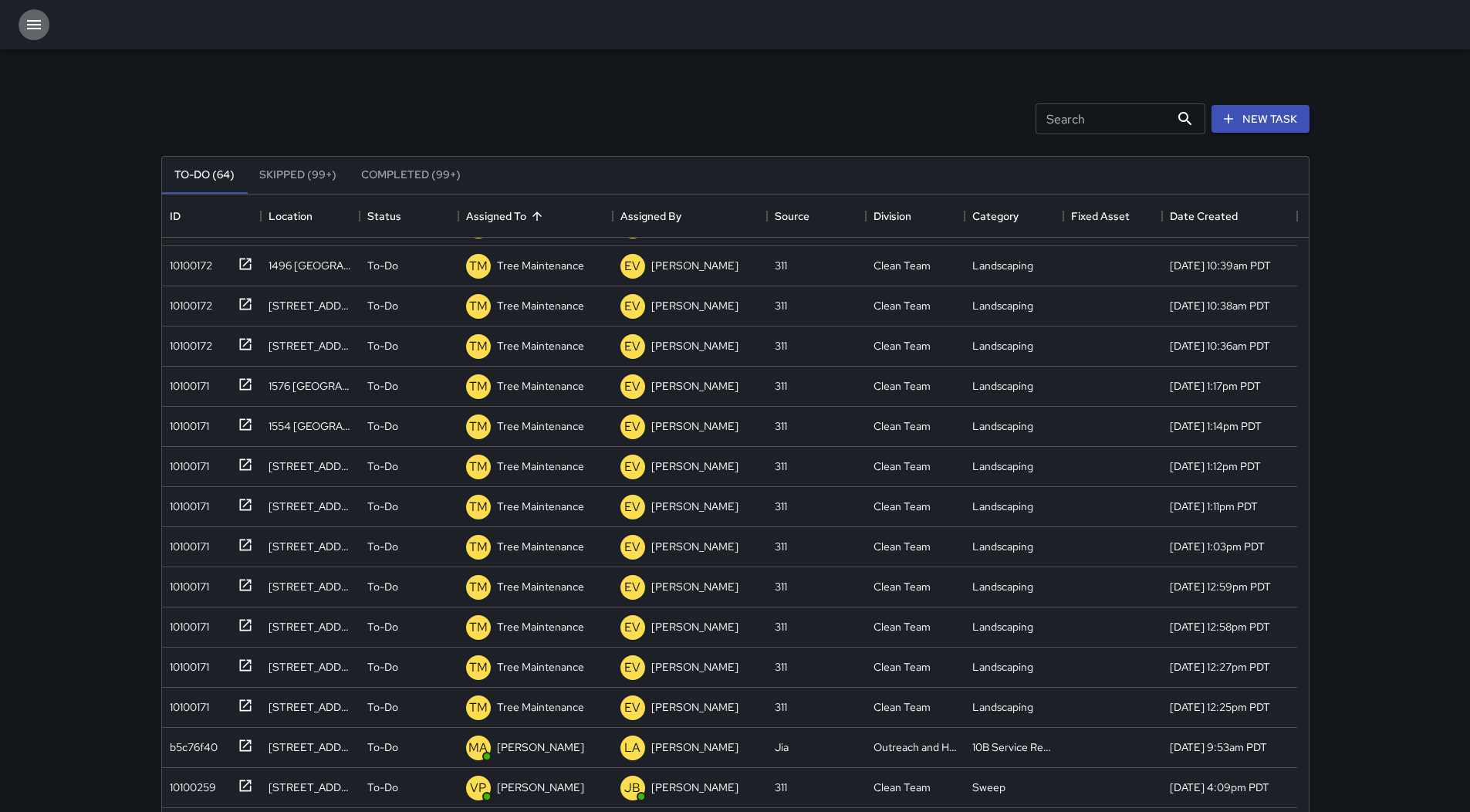
click at [29, 31] on icon "button" at bounding box center [34, 25] width 19 height 19
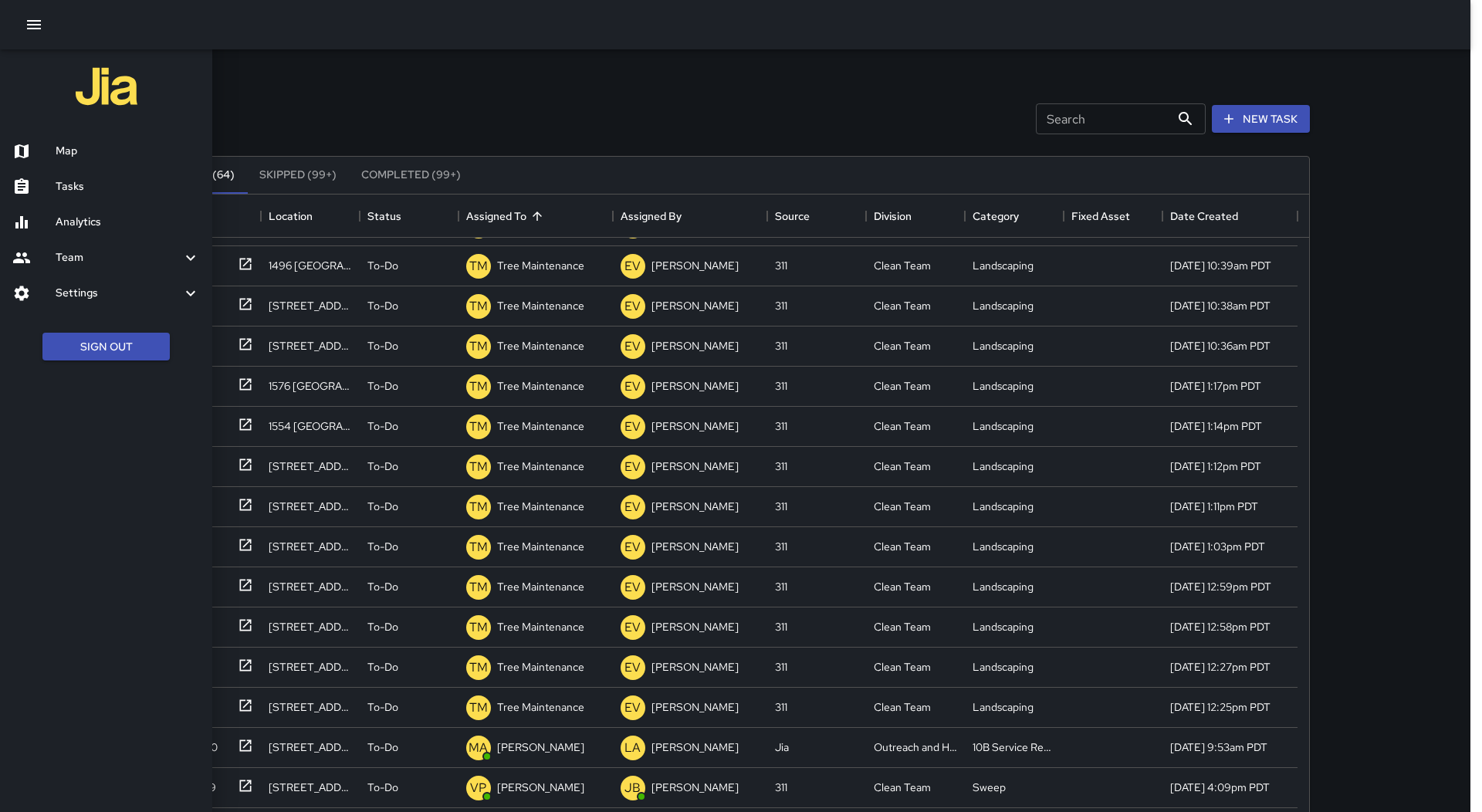
click at [74, 144] on h6 "Map" at bounding box center [127, 152] width 144 height 17
